Goal: Transaction & Acquisition: Purchase product/service

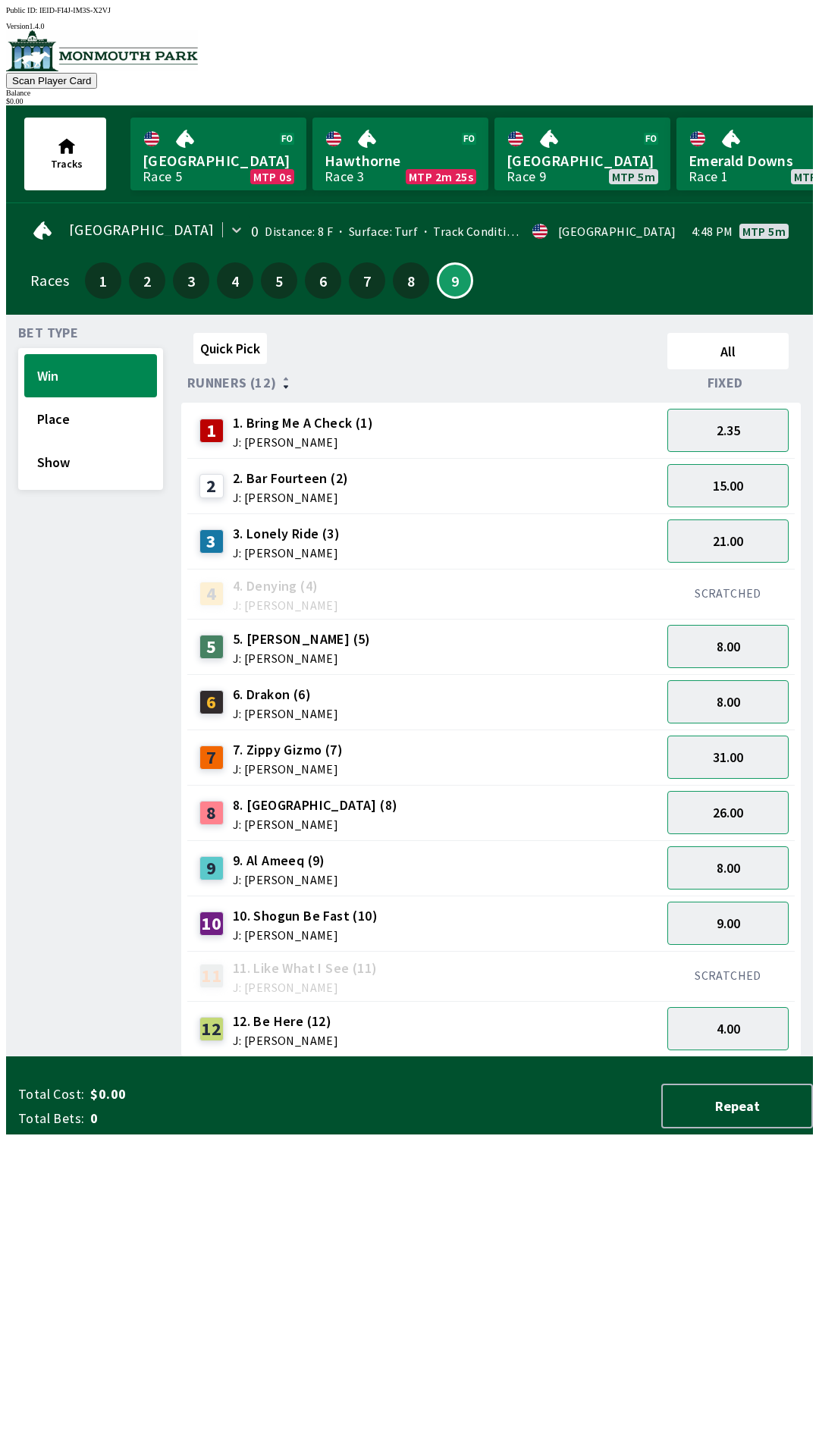
scroll to position [1, 0]
click at [597, 140] on link "Monmouth Park Race 9 MTP 5m" at bounding box center [583, 154] width 176 height 73
click at [580, 164] on link "Monmouth Park Race 9 MTP 5m" at bounding box center [583, 154] width 176 height 73
click at [614, 146] on link "Monmouth Park Race 9 MTP 5m" at bounding box center [583, 154] width 176 height 73
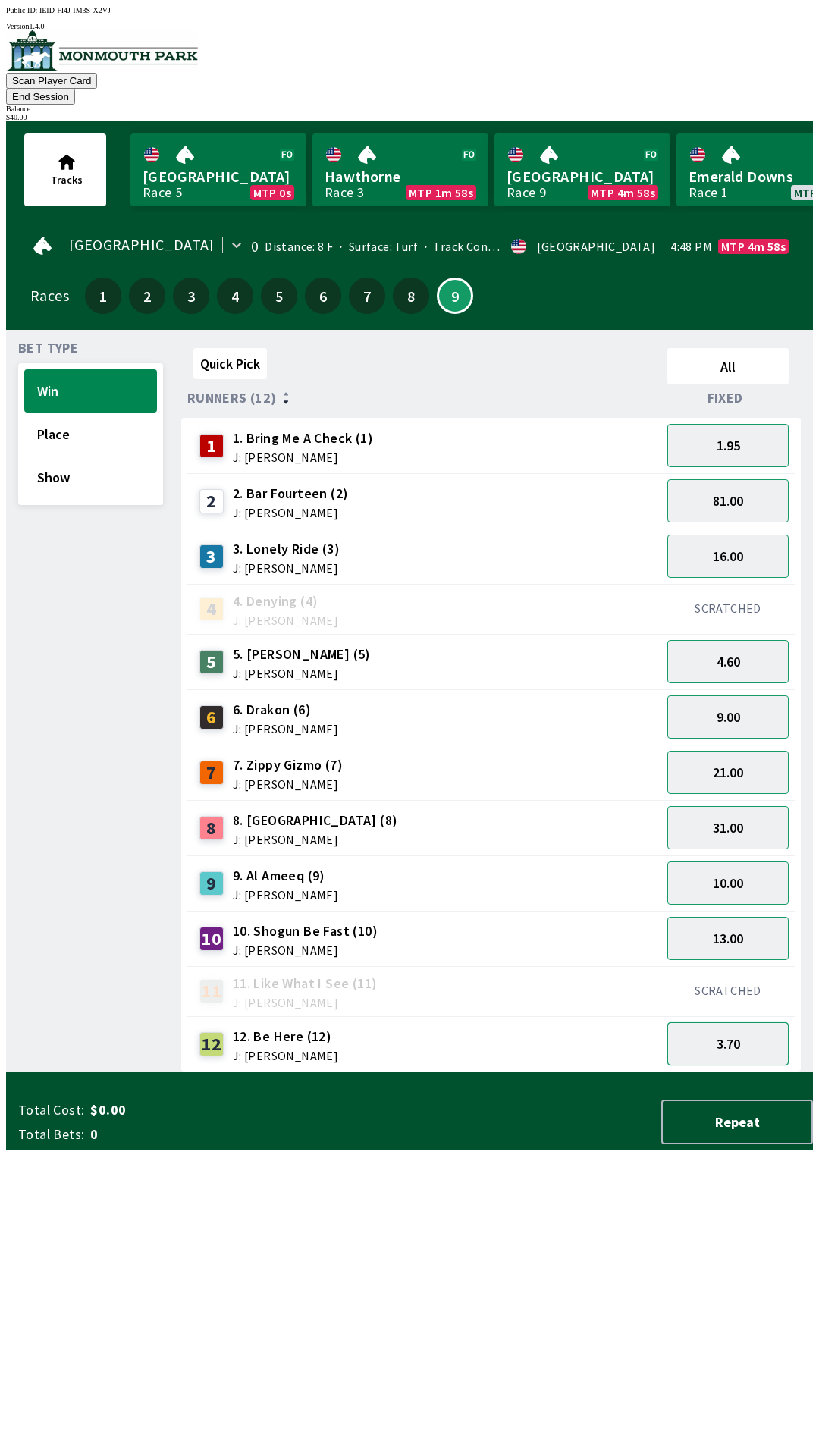
click at [752, 1033] on button "3.70" at bounding box center [728, 1044] width 122 height 44
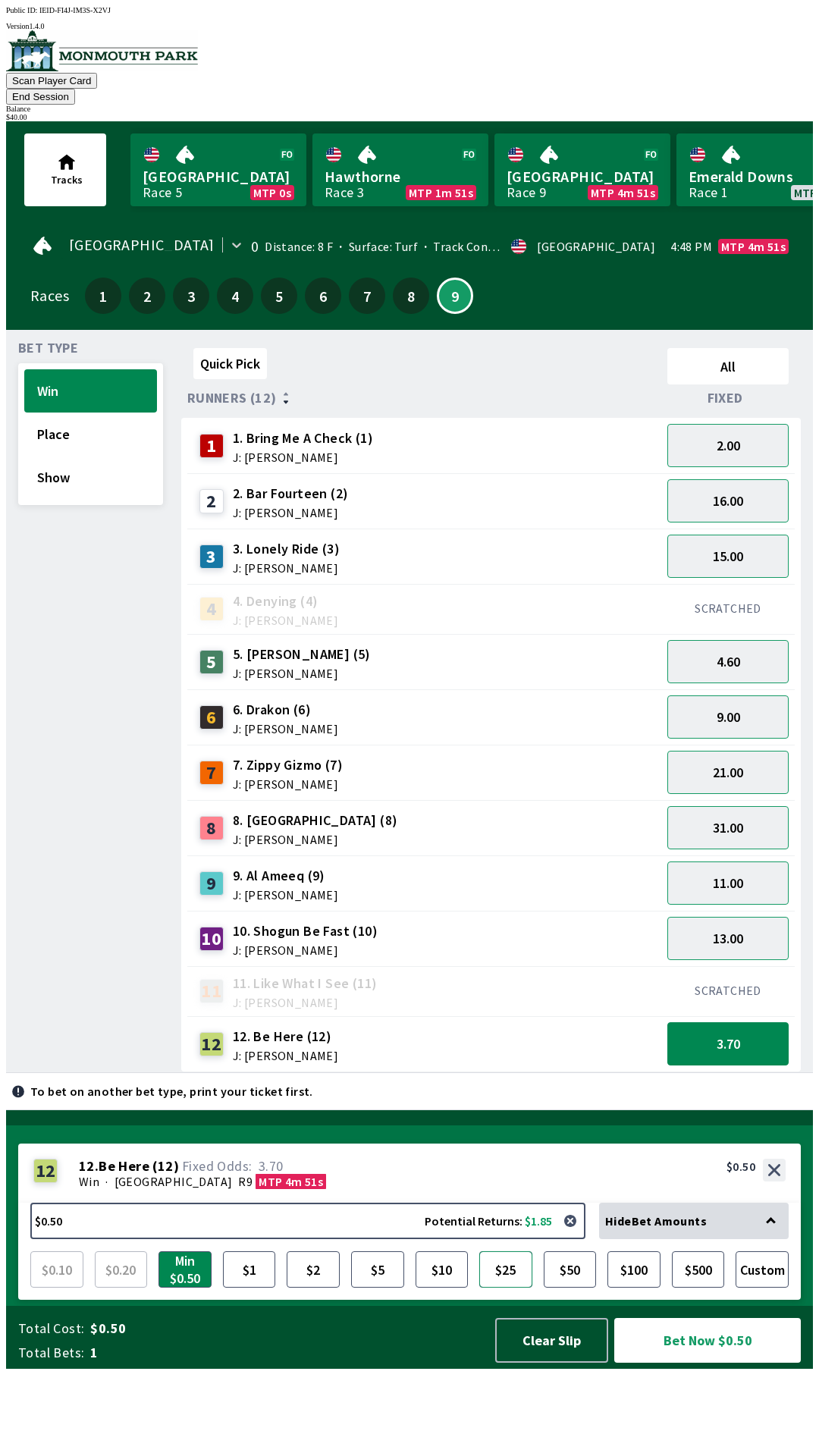
click at [514, 1288] on button "$25" at bounding box center [505, 1270] width 53 height 36
click at [575, 1236] on button "button" at bounding box center [570, 1221] width 30 height 30
click at [767, 1288] on button "Custom" at bounding box center [763, 1270] width 53 height 36
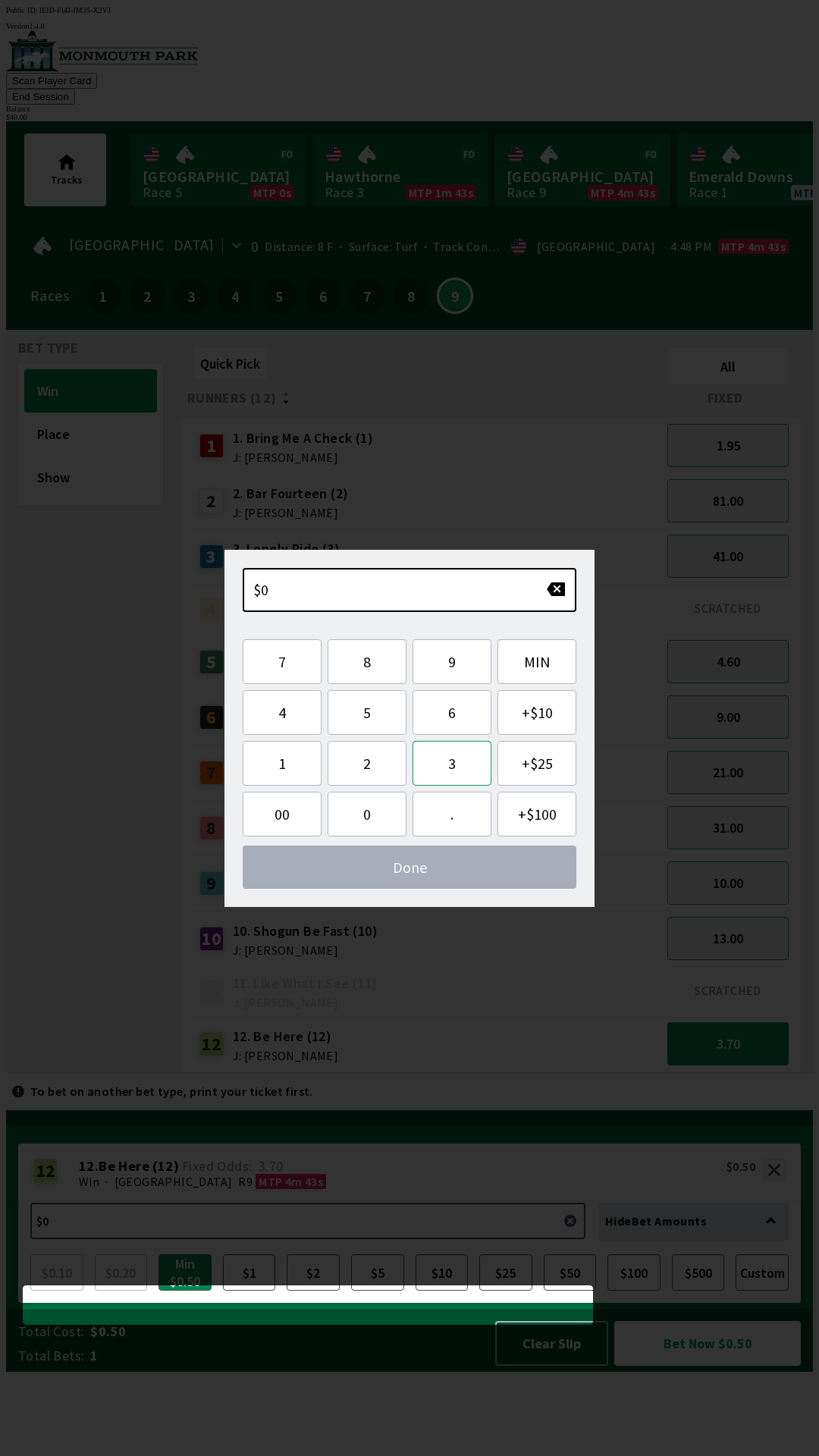
click at [455, 763] on button "3" at bounding box center [452, 763] width 79 height 45
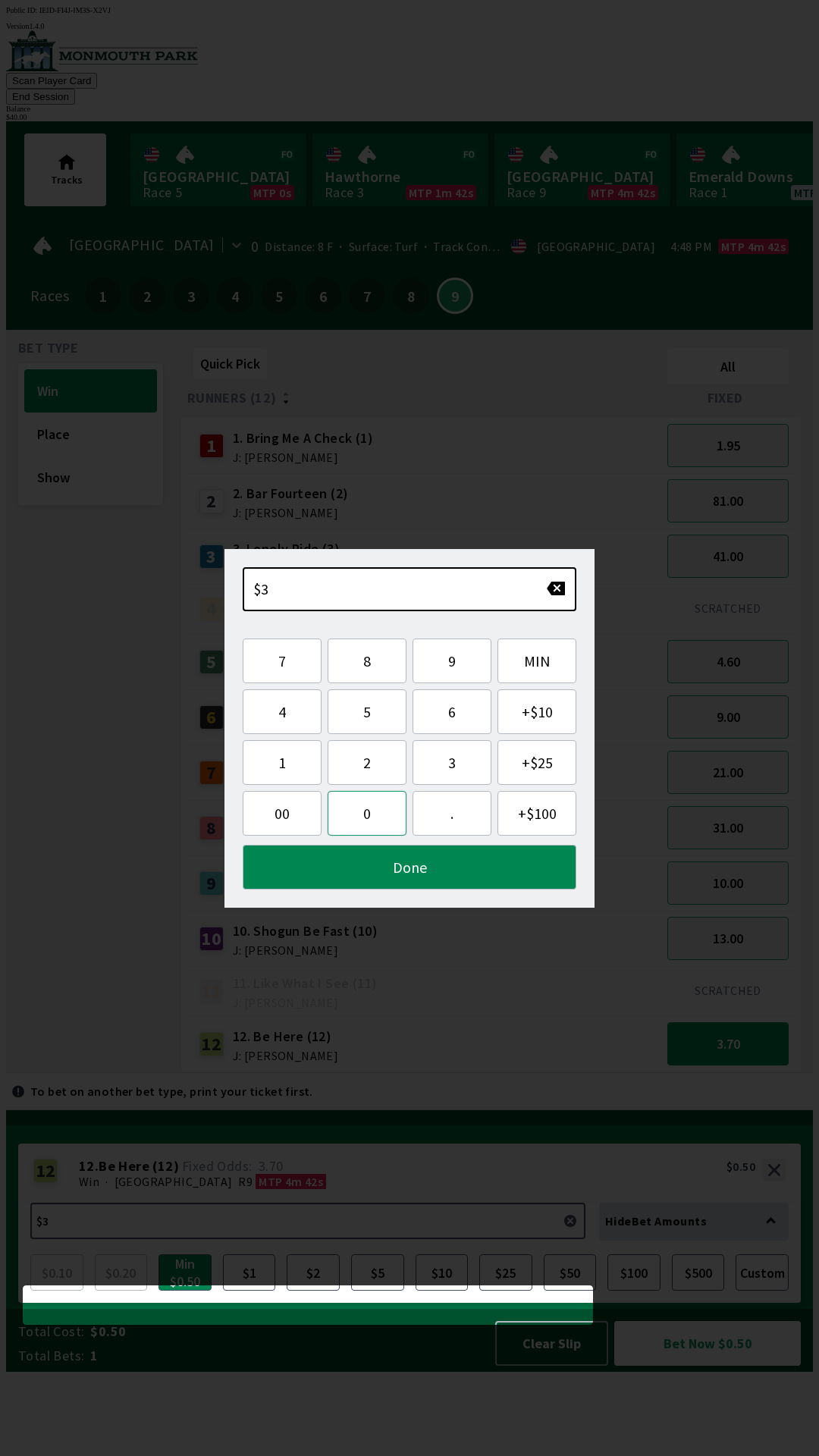
click at [365, 812] on button "0" at bounding box center [367, 813] width 79 height 45
click at [412, 873] on button "Done" at bounding box center [409, 867] width 334 height 45
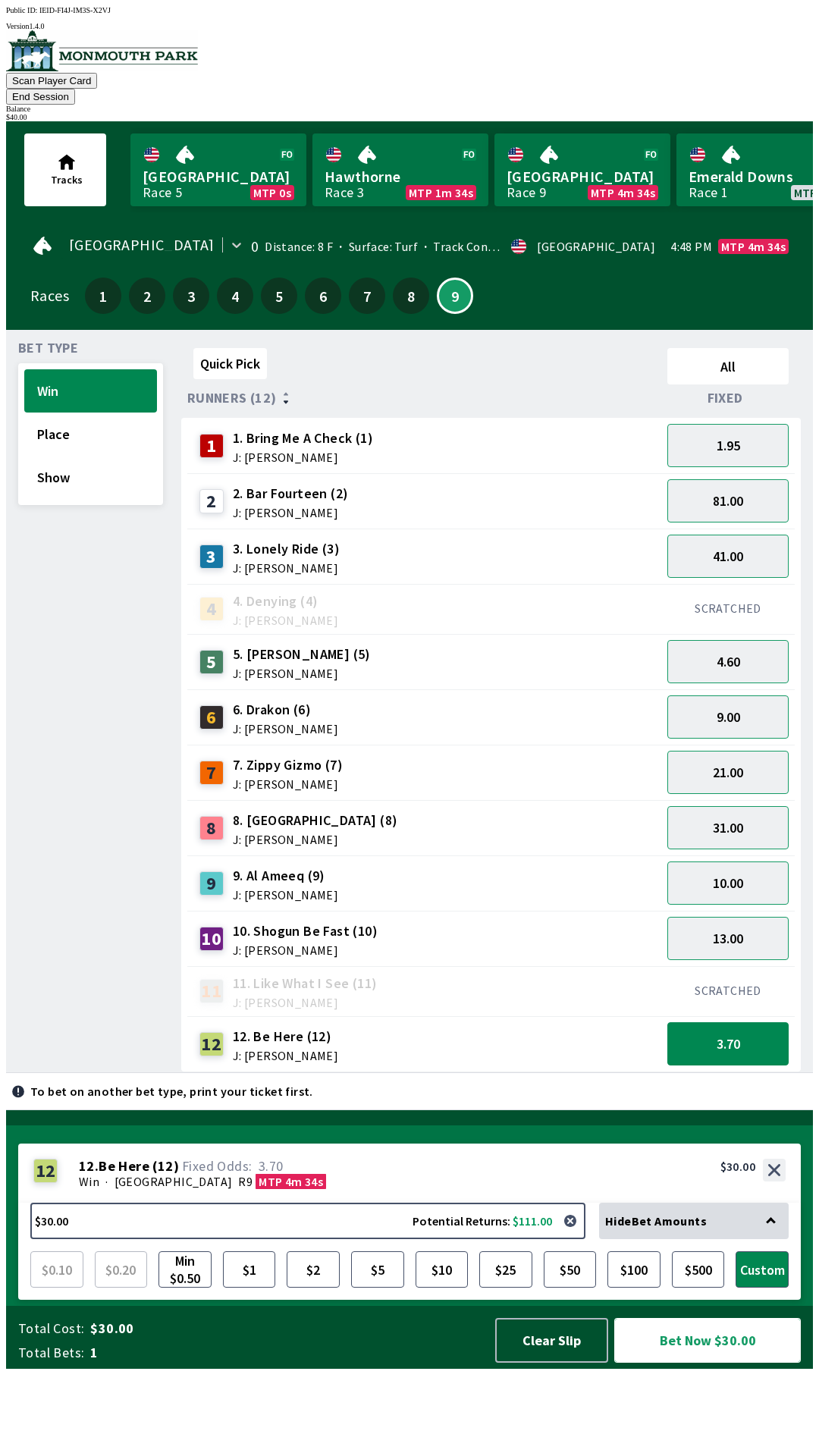
click at [714, 1363] on button "Bet Now $30.00" at bounding box center [707, 1341] width 186 height 45
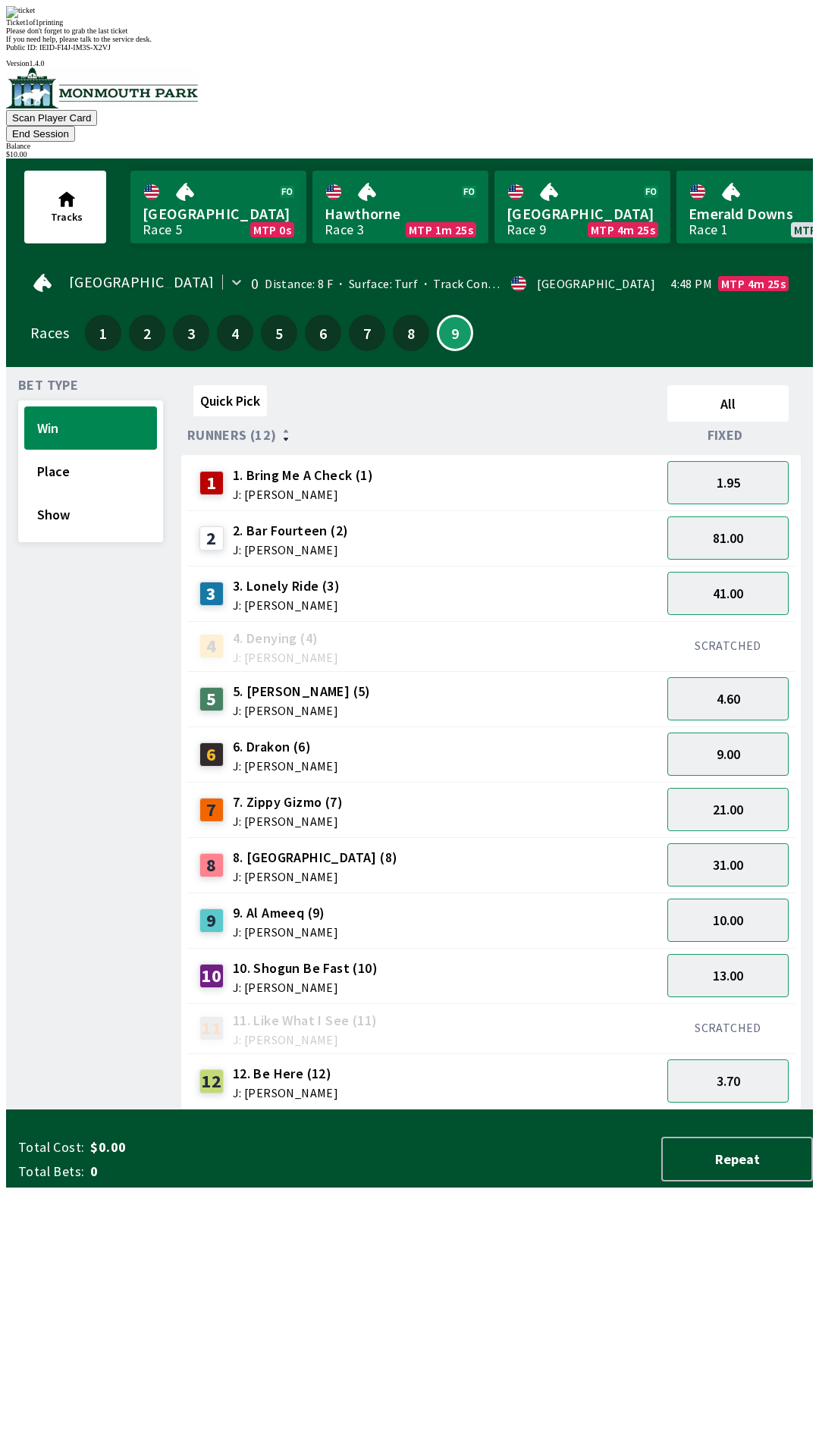
click at [639, 1110] on div "Quick Pick All Runners (12) Fixed 1 1. Bring Me A Check (1) J: [PERSON_NAME] 1.…" at bounding box center [496, 744] width 632 height 731
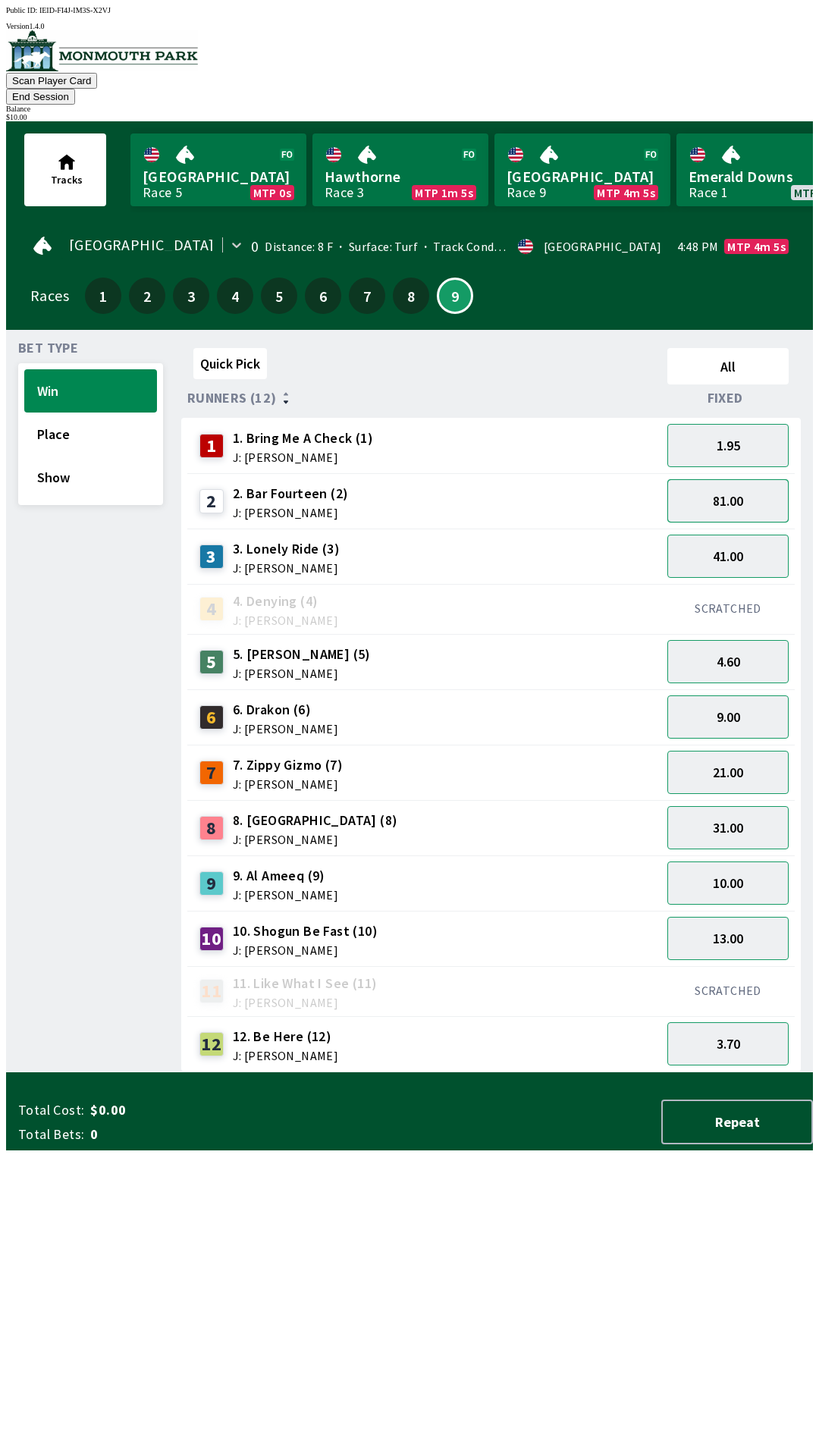
click at [755, 492] on button "81.00" at bounding box center [728, 501] width 122 height 44
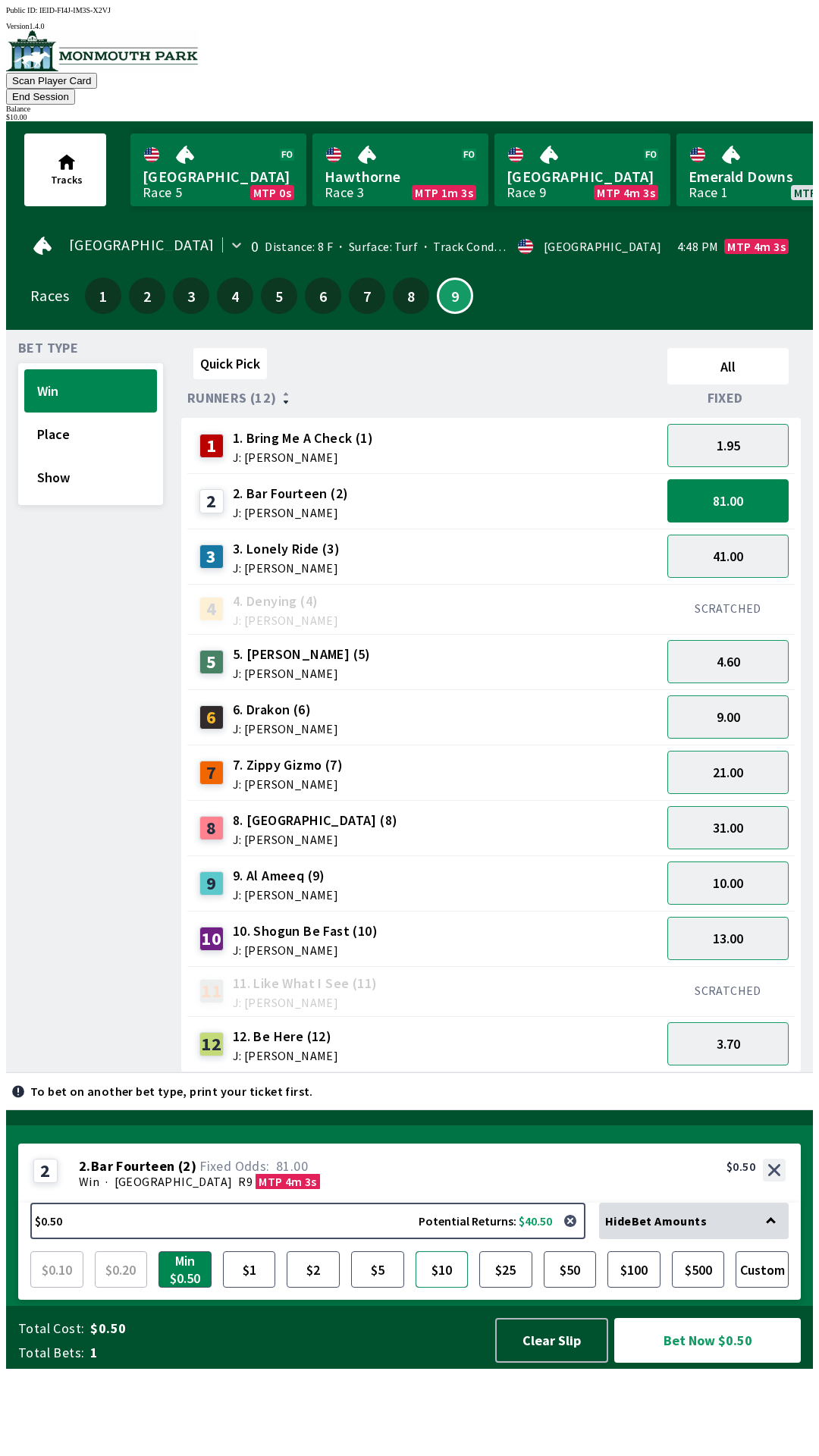
click at [445, 1288] on button "$10" at bounding box center [442, 1270] width 53 height 36
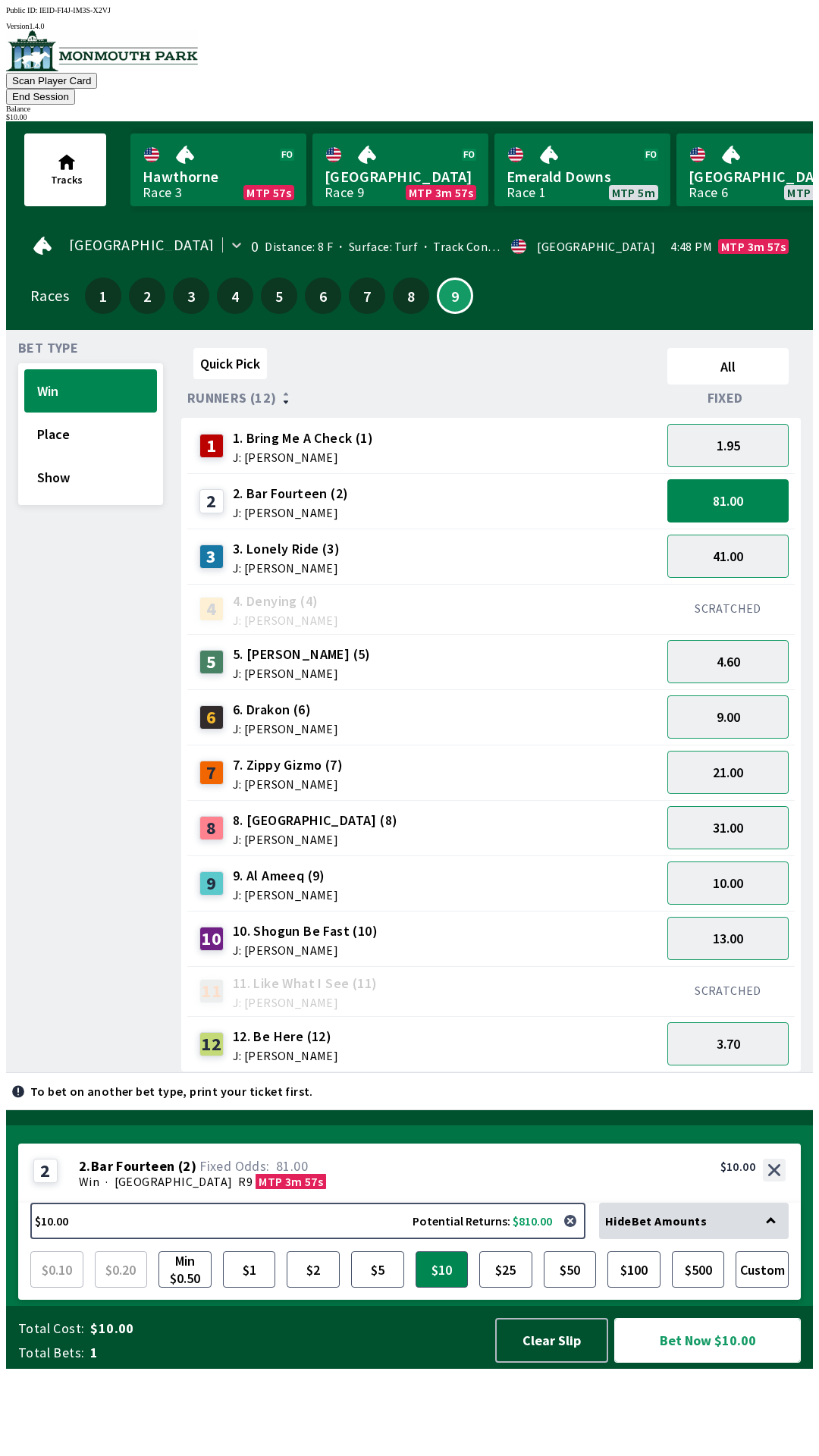
click at [751, 1363] on button "Bet Now $10.00" at bounding box center [707, 1341] width 186 height 45
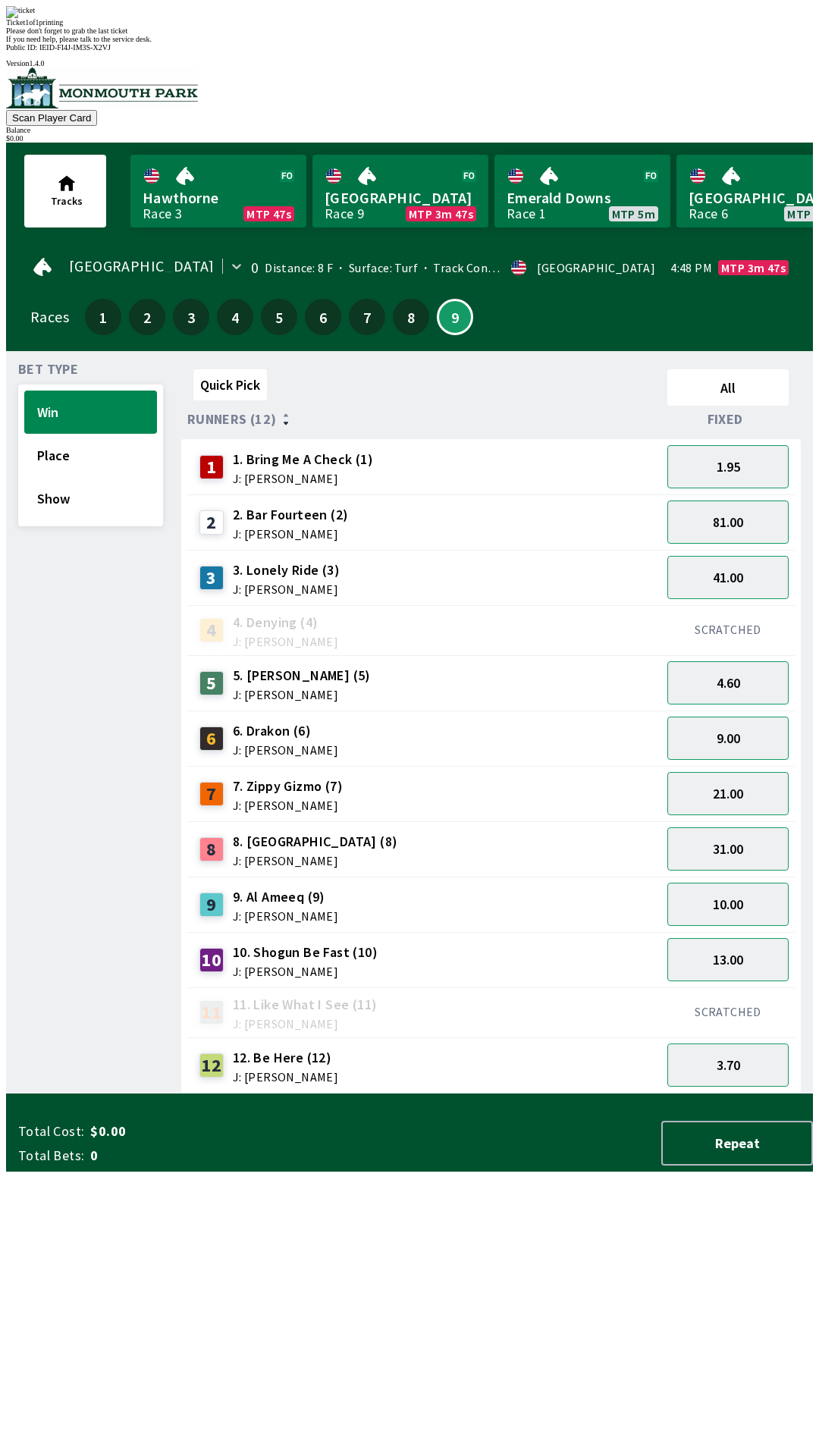
click at [497, 1094] on div "Quick Pick All Runners (12) Fixed 1 1. Bring Me A Check (1) J: [PERSON_NAME] 1.…" at bounding box center [496, 729] width 632 height 731
